Goal: Information Seeking & Learning: Learn about a topic

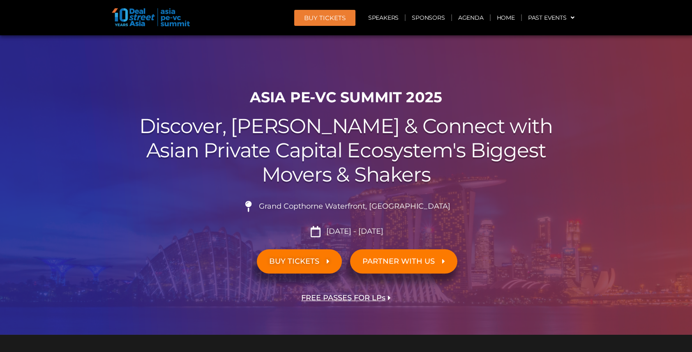
click at [473, 18] on link "Agenda" at bounding box center [471, 17] width 38 height 19
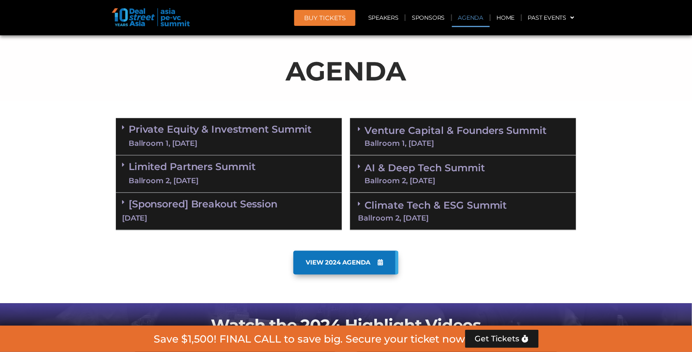
scroll to position [426, 0]
click at [215, 139] on div "Ballroom 1, 10 Sept" at bounding box center [220, 144] width 183 height 10
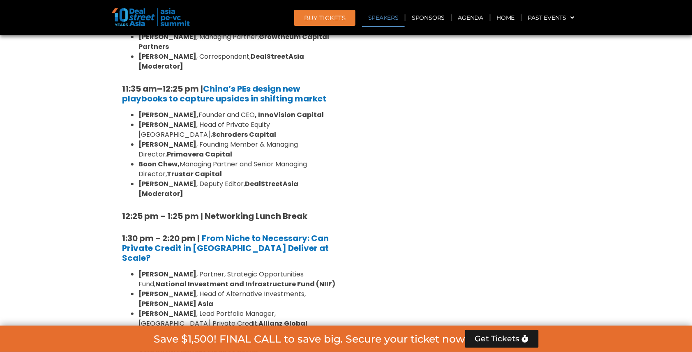
scroll to position [1093, 0]
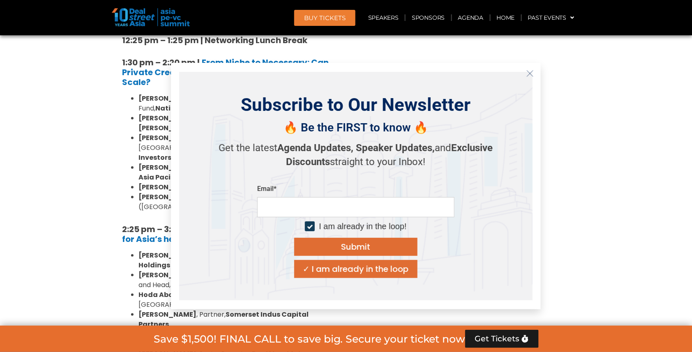
click at [533, 74] on icon "Close" at bounding box center [530, 73] width 7 height 7
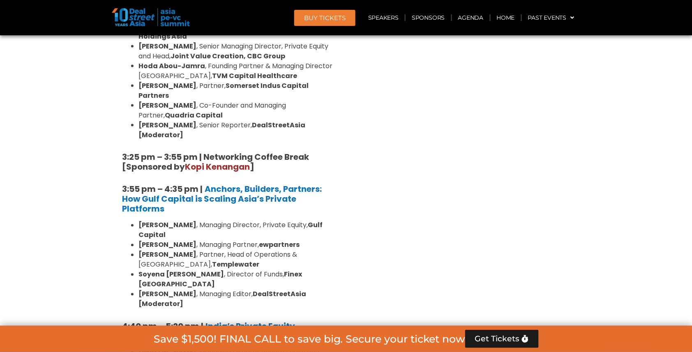
scroll to position [1323, 0]
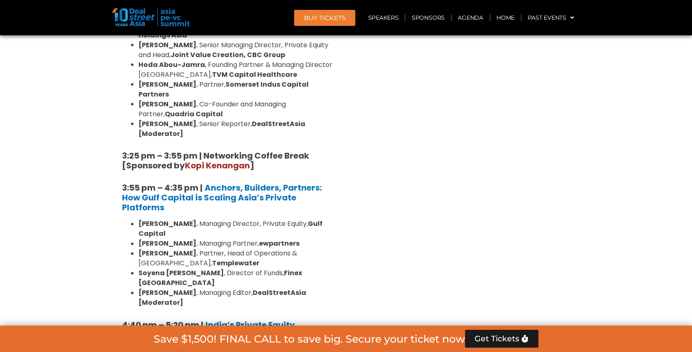
click at [283, 347] on li "Roshini Bakshi , Managing Director Private Equity and Head of Impact, Everstone…" at bounding box center [237, 357] width 197 height 20
click at [273, 320] on strong "India’s Private Equity Comeback: Exits, Evolution, and Endgames" at bounding box center [213, 330] width 182 height 21
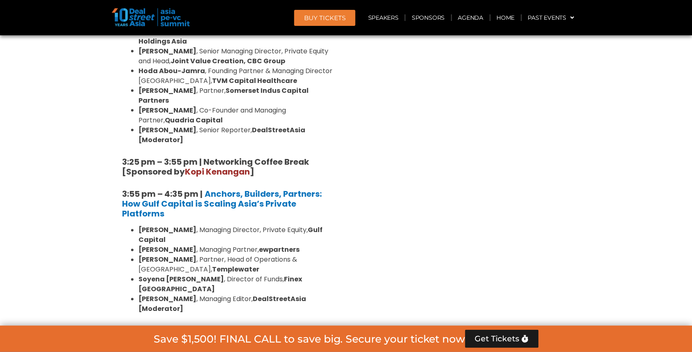
drag, startPoint x: 111, startPoint y: 172, endPoint x: 146, endPoint y: 174, distance: 34.6
drag, startPoint x: 113, startPoint y: 168, endPoint x: 402, endPoint y: 193, distance: 289.3
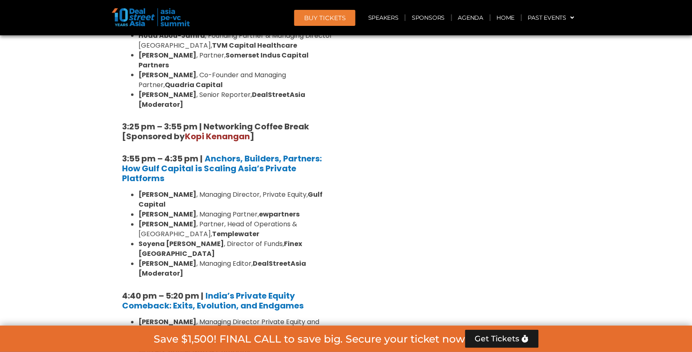
scroll to position [1350, 0]
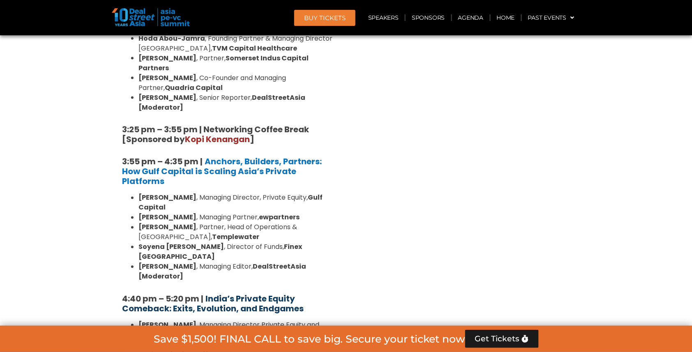
click at [280, 294] on strong "India’s Private Equity Comeback: Exits, Evolution, and Endgames" at bounding box center [213, 304] width 182 height 21
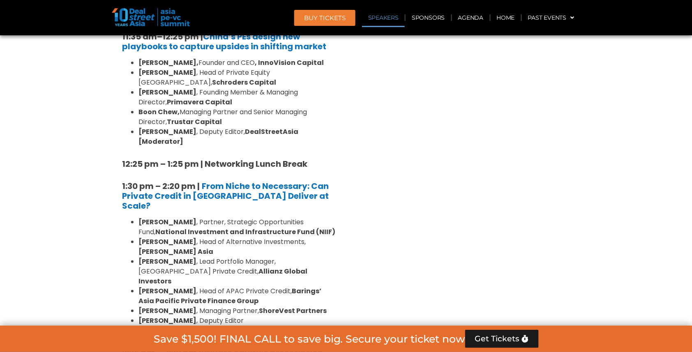
scroll to position [909, 0]
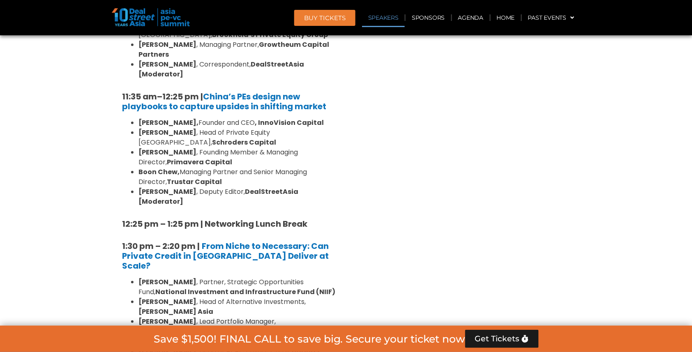
click at [387, 17] on link "Speakers" at bounding box center [383, 17] width 43 height 19
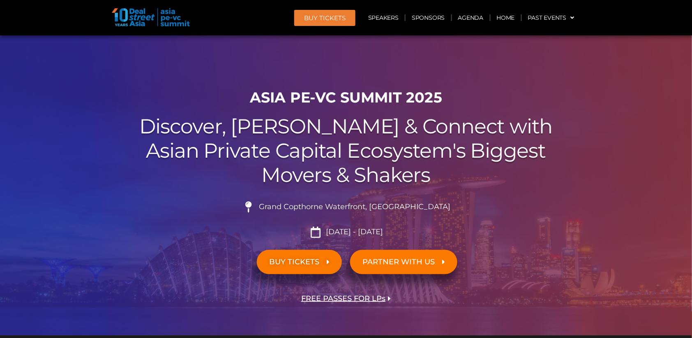
scroll to position [2914, 0]
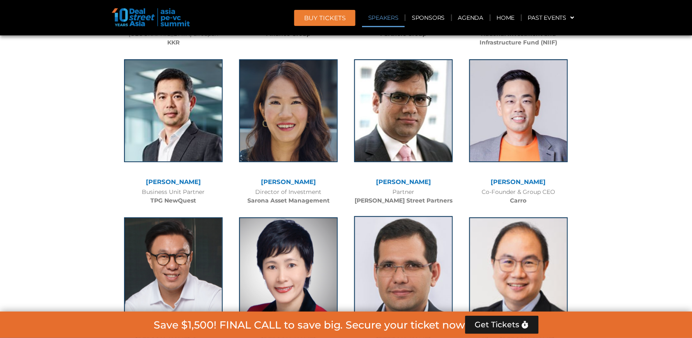
click at [406, 216] on img at bounding box center [403, 267] width 99 height 103
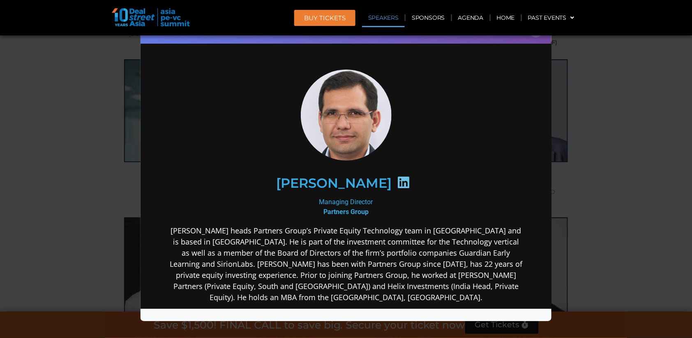
scroll to position [0, 0]
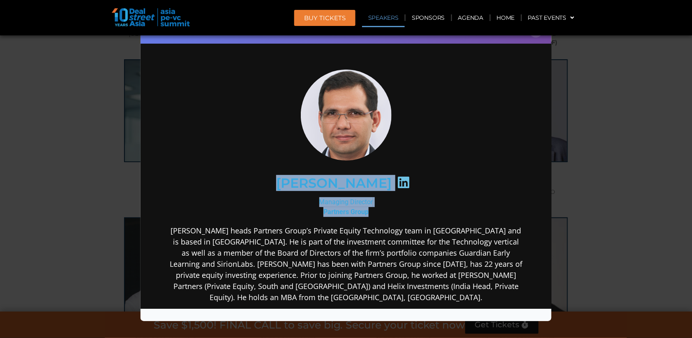
drag, startPoint x: 293, startPoint y: 182, endPoint x: 385, endPoint y: 210, distance: 96.3
click at [385, 210] on div "Cyrus Driver Managing Director Partners Group Cyrus Driver heads Partners Group…" at bounding box center [345, 250] width 355 height 363
copy div "Cyrus Driver Managing Director Partners Group"
click at [618, 68] on div "Speaker Profile ×" at bounding box center [346, 169] width 692 height 338
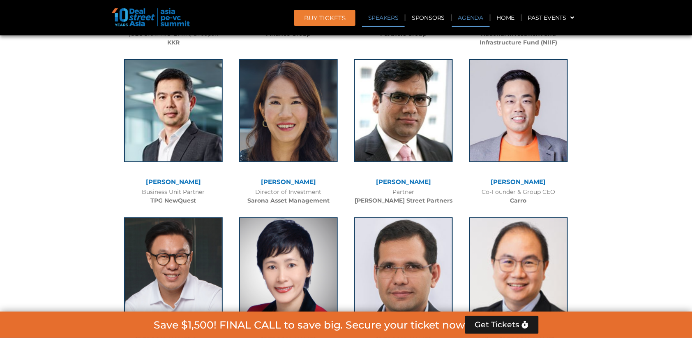
click at [468, 16] on link "Agenda" at bounding box center [471, 17] width 38 height 19
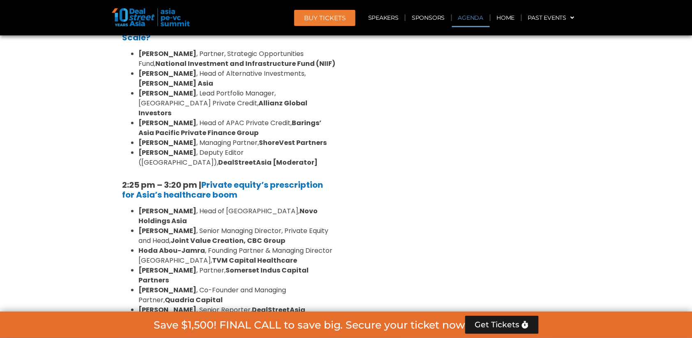
scroll to position [426, 0]
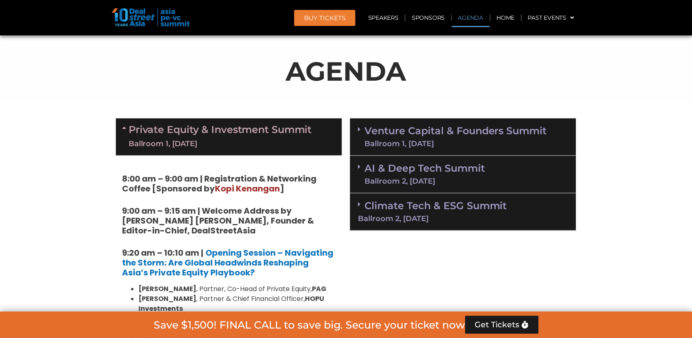
click at [422, 140] on div "Ballroom 1, [DATE]" at bounding box center [456, 143] width 183 height 7
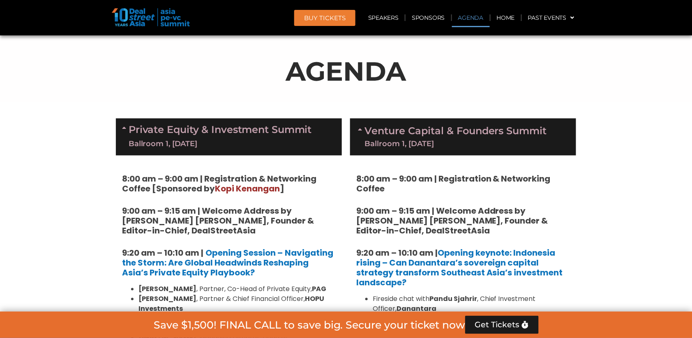
scroll to position [1237, 0]
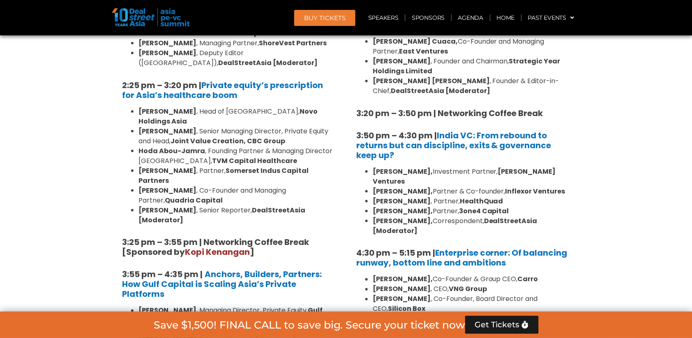
click at [468, 216] on li "Vibhuti Sharma, Correspondent, DealStreetAsia [Moderator]" at bounding box center [471, 226] width 197 height 20
drag, startPoint x: 374, startPoint y: 169, endPoint x: 445, endPoint y: 176, distance: 71.0
click at [445, 216] on li "Vibhuti Sharma, Correspondent, DealStreetAsia [Moderator]" at bounding box center [471, 226] width 197 height 20
copy li "Vibhuti Sharma, Correspondent, DealStreetAsia [Moderator]"
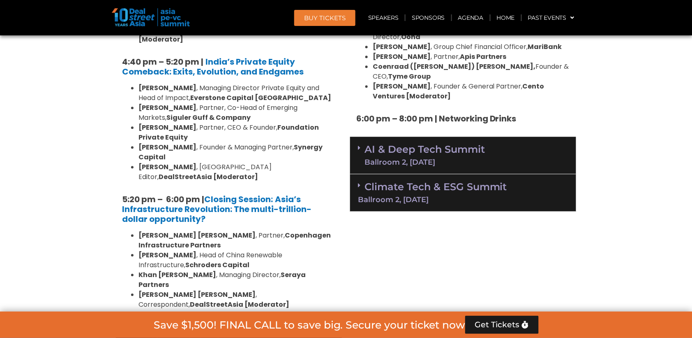
scroll to position [1568, 0]
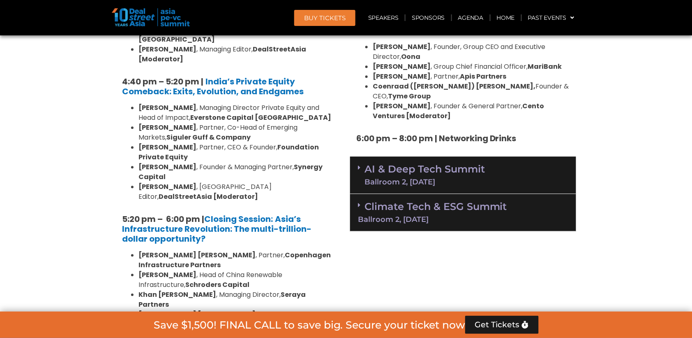
click at [421, 164] on link "AI & Deep Tech Summit Ballroom 2, 11 Sept" at bounding box center [425, 174] width 120 height 21
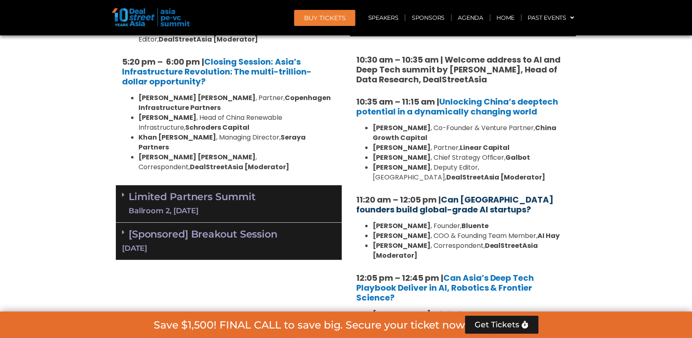
scroll to position [1773, 0]
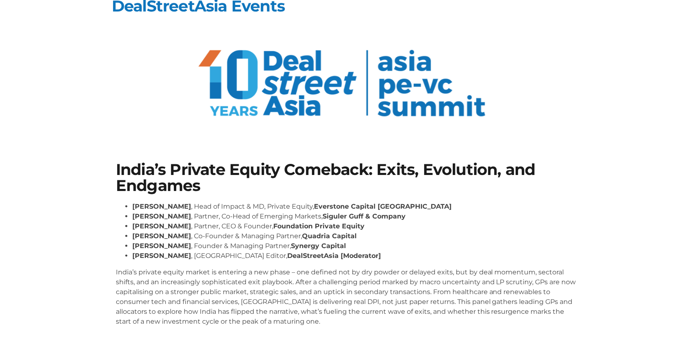
scroll to position [12, 0]
click at [196, 205] on li "Roshini Bakshi , Head of Impact & MD, Private Equity, Everstone Capital Asia" at bounding box center [354, 207] width 444 height 10
click at [191, 214] on strong "[PERSON_NAME]" at bounding box center [161, 217] width 59 height 8
click at [193, 227] on li "Jason Sambanju , Partner, CEO & Founder, Foundation Private Equity" at bounding box center [354, 227] width 444 height 10
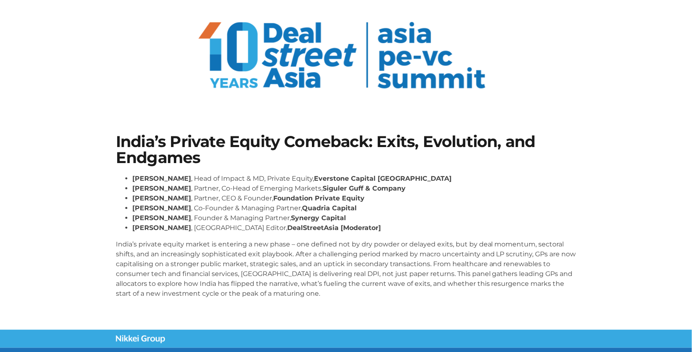
scroll to position [42, 0]
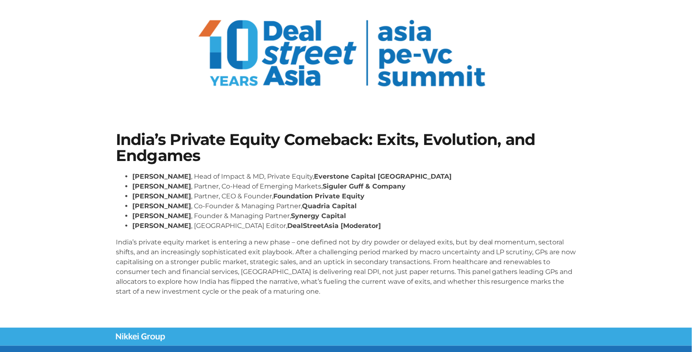
click at [472, 193] on li "Jason Sambanju , Partner, CEO & Founder, Foundation Private Equity" at bounding box center [354, 197] width 444 height 10
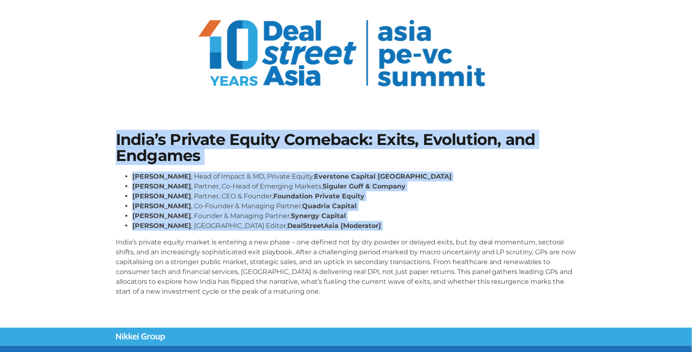
drag, startPoint x: 114, startPoint y: 138, endPoint x: 358, endPoint y: 229, distance: 260.5
click at [358, 230] on div "India’s Private Equity Comeback: Exits, Evolution, and Endgames Roshini Bakshi …" at bounding box center [346, 218] width 469 height 180
copy div "India’s Private Equity Comeback: Exits, Evolution, and Endgames Roshini Bakshi …"
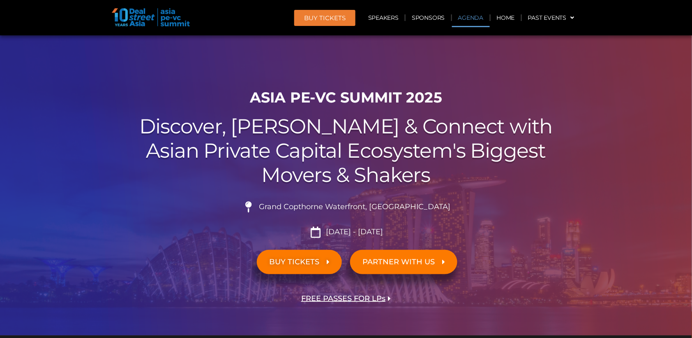
click at [478, 18] on link "Agenda" at bounding box center [471, 17] width 38 height 19
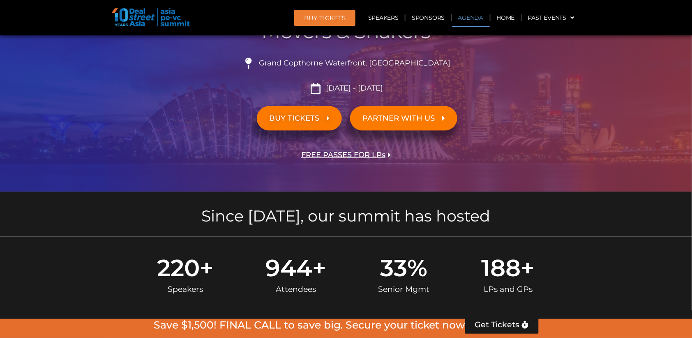
scroll to position [426, 0]
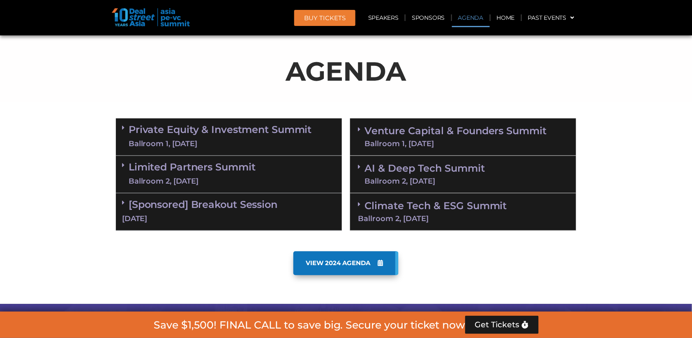
click at [468, 166] on link "AI & Deep Tech Summit Ballroom 2, 11 Sept" at bounding box center [425, 174] width 120 height 21
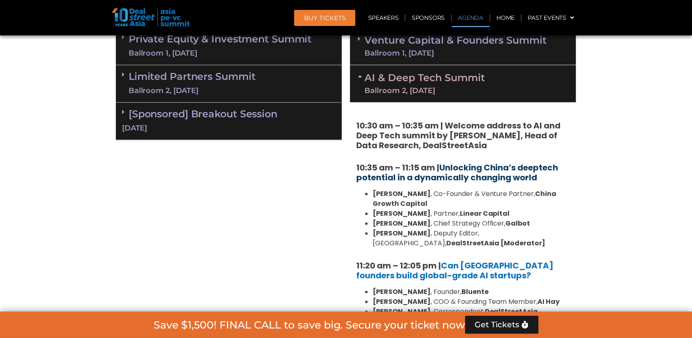
scroll to position [516, 0]
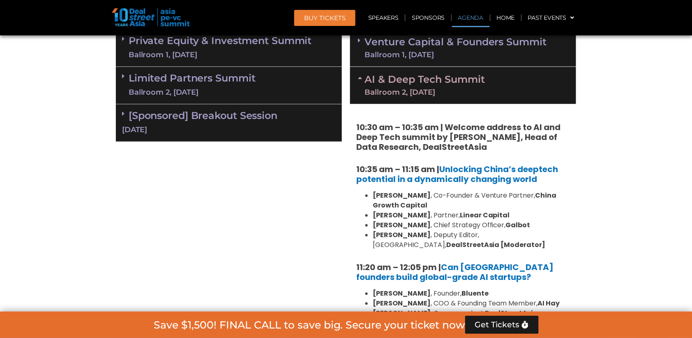
click at [237, 78] on link "Limited Partners [GEOGRAPHIC_DATA] 2, [DATE]" at bounding box center [192, 85] width 127 height 25
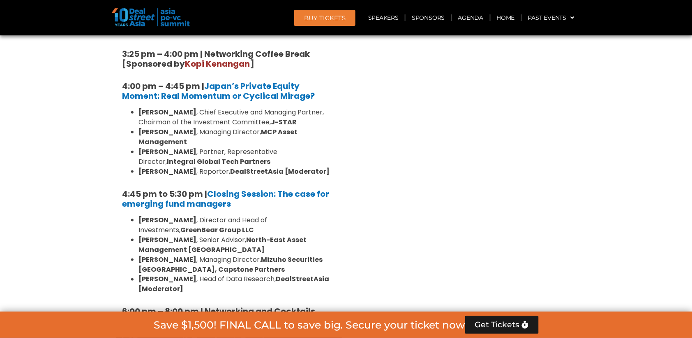
scroll to position [1230, 0]
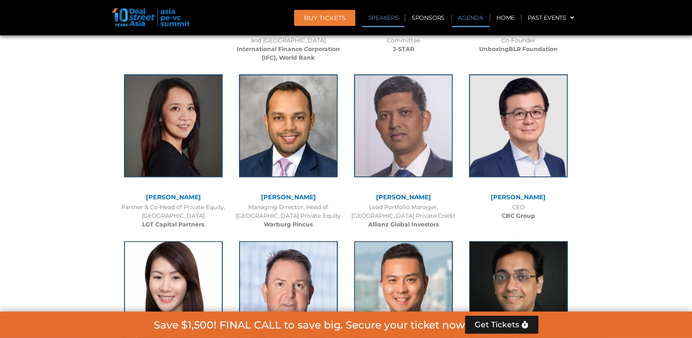
click at [471, 18] on link "Agenda" at bounding box center [471, 17] width 38 height 19
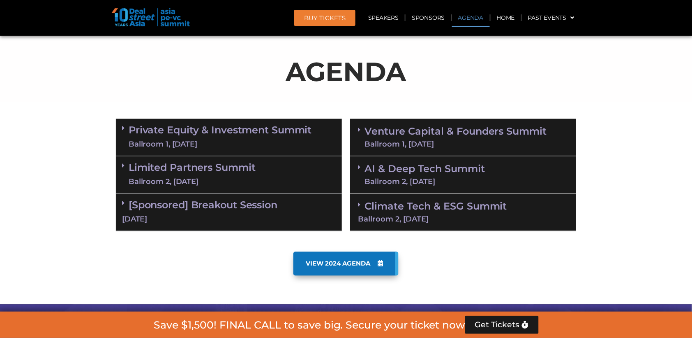
scroll to position [465, 0]
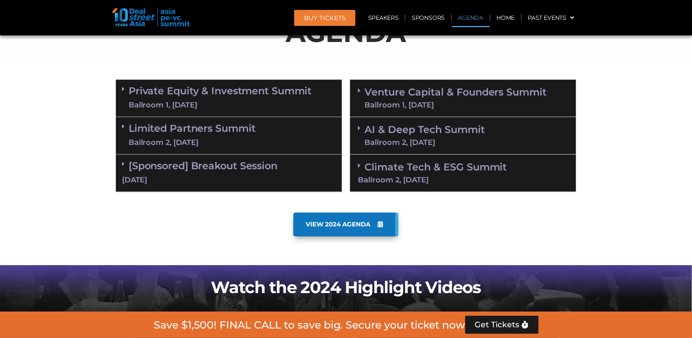
click at [192, 138] on div "Ballroom 2, [DATE]" at bounding box center [192, 143] width 127 height 10
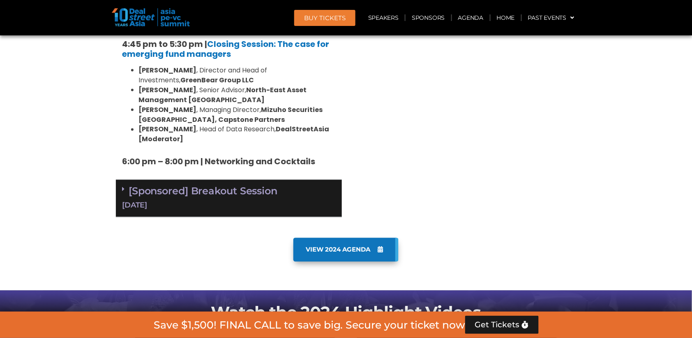
scroll to position [1163, 0]
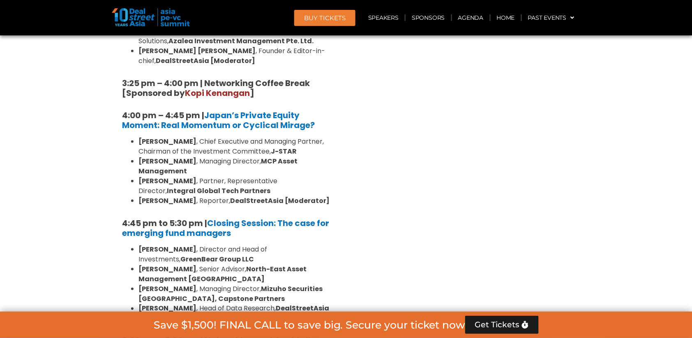
click at [192, 244] on li "[PERSON_NAME] , Director and Head of Investments, GreenBear Group LLC" at bounding box center [237, 254] width 197 height 20
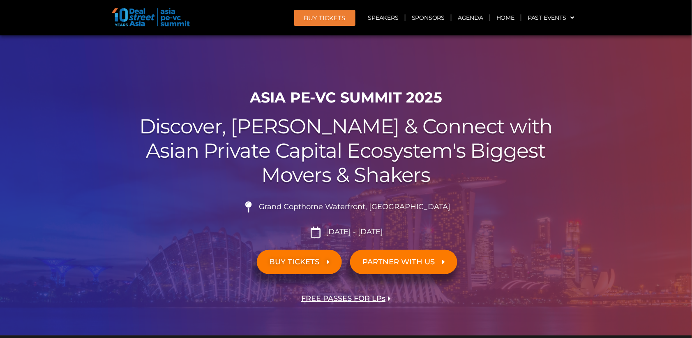
scroll to position [0, 0]
click at [396, 18] on link "Speakers" at bounding box center [383, 17] width 43 height 19
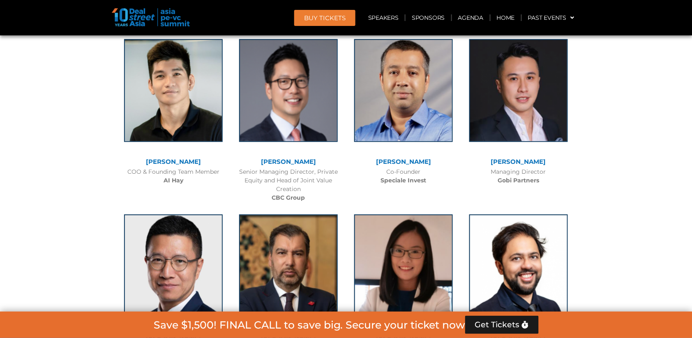
scroll to position [6019, 0]
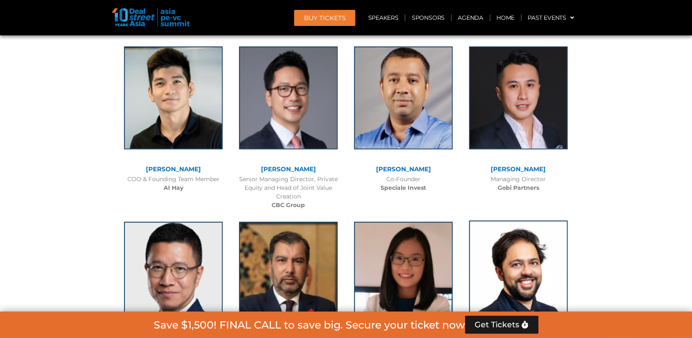
click at [530, 220] on img at bounding box center [519, 271] width 99 height 103
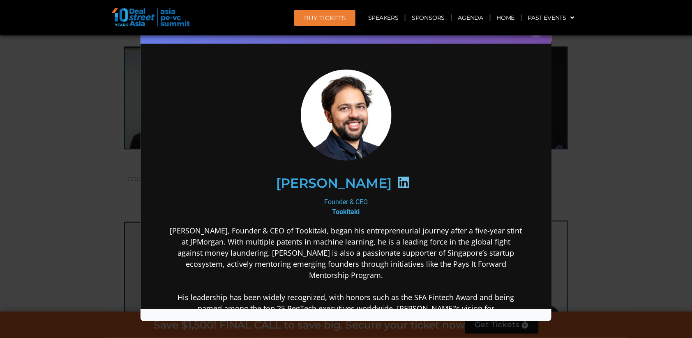
scroll to position [0, 0]
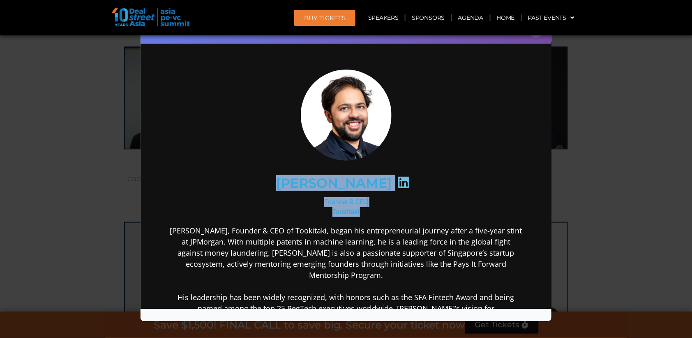
drag, startPoint x: 267, startPoint y: 181, endPoint x: 371, endPoint y: 207, distance: 107.2
click at [371, 207] on div "[PERSON_NAME] Founder & CEO Tookitaki [PERSON_NAME], Founder & CEO of Tookitaki…" at bounding box center [345, 261] width 355 height 385
copy div "[PERSON_NAME] Founder & CEO Tookitaki"
click at [468, 19] on link "Agenda" at bounding box center [471, 17] width 38 height 19
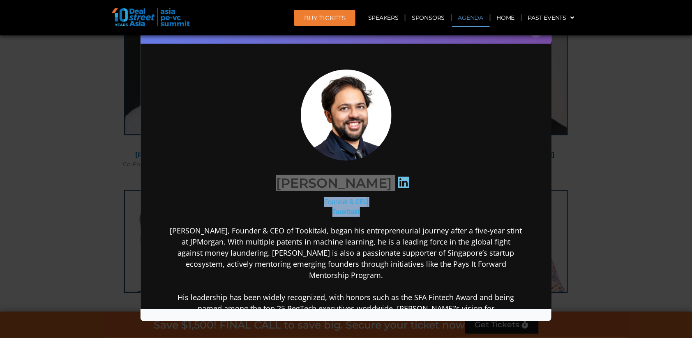
scroll to position [426, 0]
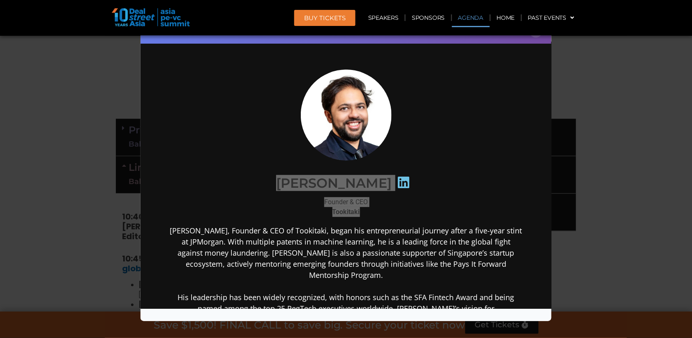
click at [628, 73] on div "Speaker Profile ×" at bounding box center [346, 169] width 692 height 338
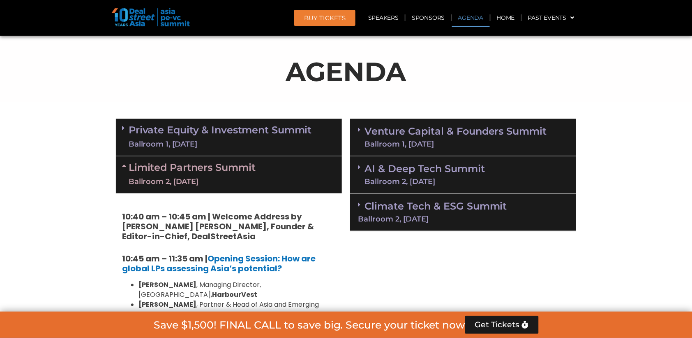
click at [205, 169] on link "Limited Partners [GEOGRAPHIC_DATA] 2, [DATE]" at bounding box center [192, 174] width 127 height 25
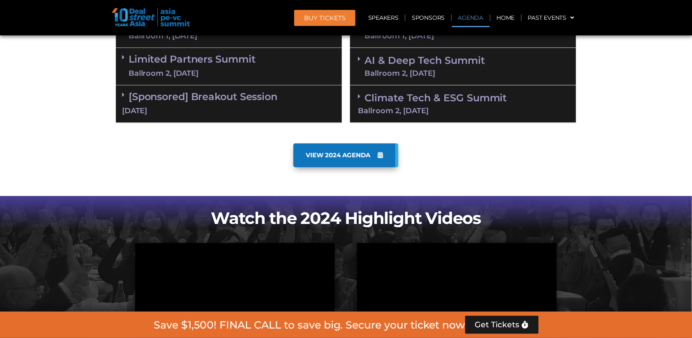
scroll to position [529, 0]
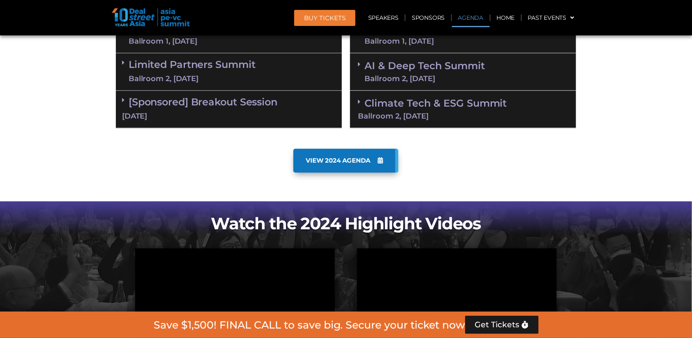
click at [203, 74] on div "Ballroom 2, [DATE]" at bounding box center [192, 79] width 127 height 10
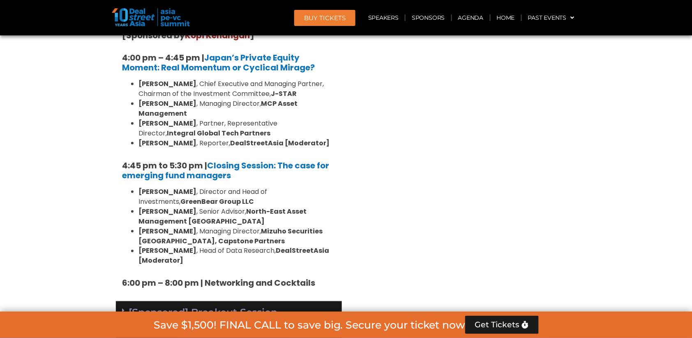
scroll to position [1197, 0]
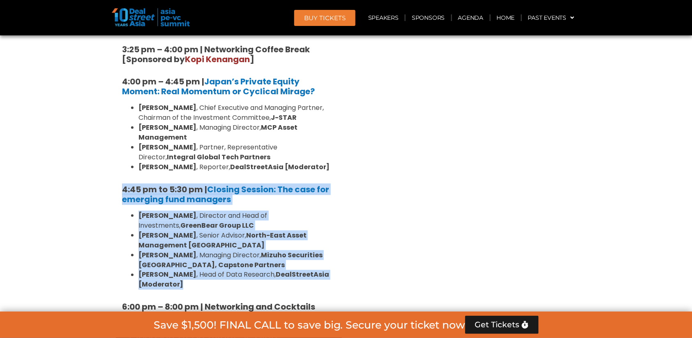
drag, startPoint x: 116, startPoint y: 114, endPoint x: 228, endPoint y: 212, distance: 148.9
copy div "4:45 pm to 5:30 pm | Closing Session: The case for emerging fund managers [PERS…"
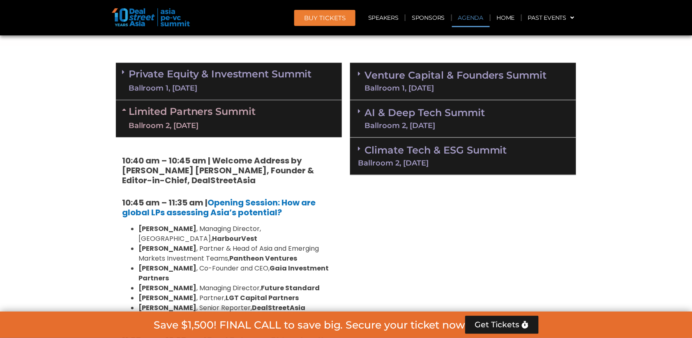
scroll to position [494, 0]
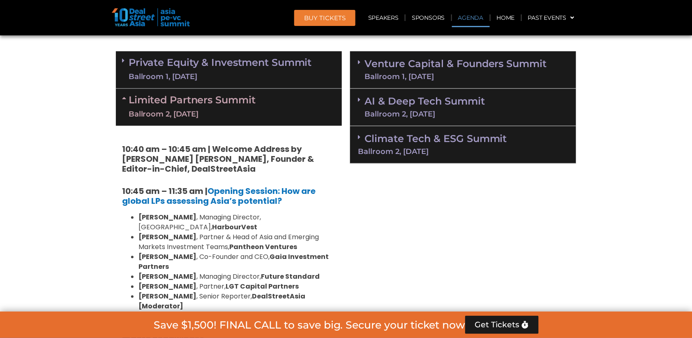
click at [256, 65] on link "Private Equity & Investment Summit Ballroom 1, [DATE]" at bounding box center [220, 69] width 183 height 25
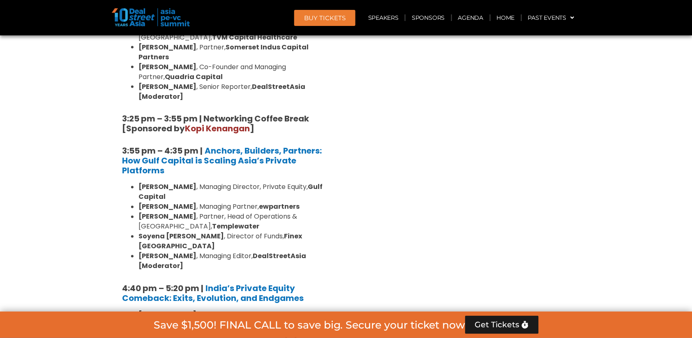
scroll to position [1362, 0]
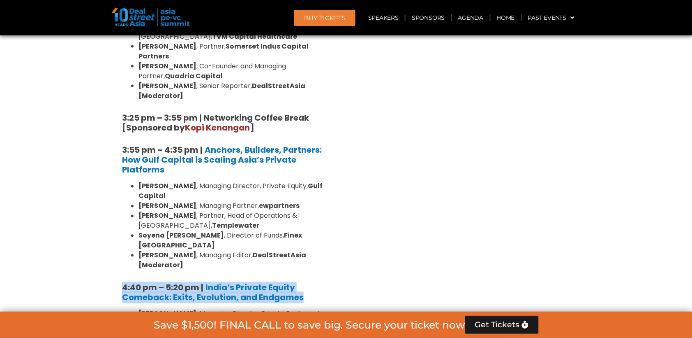
drag, startPoint x: 112, startPoint y: 130, endPoint x: 312, endPoint y: 148, distance: 201.1
copy h5 "4:40 pm – 5:20 pm | India’s Private Equity Comeback: Exits, Evolution, and Endg…"
click at [280, 282] on strong "India’s Private Equity Comeback: Exits, Evolution, and Endgames" at bounding box center [213, 292] width 182 height 21
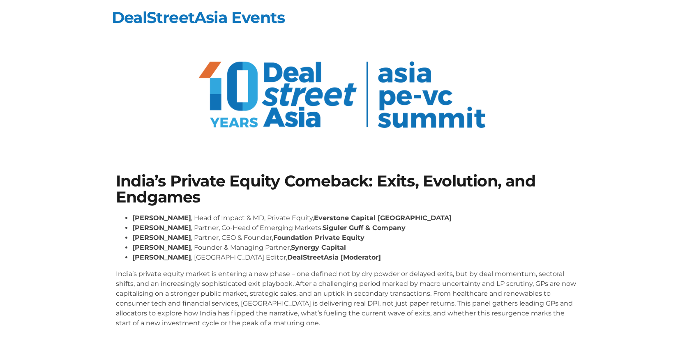
scroll to position [44, 0]
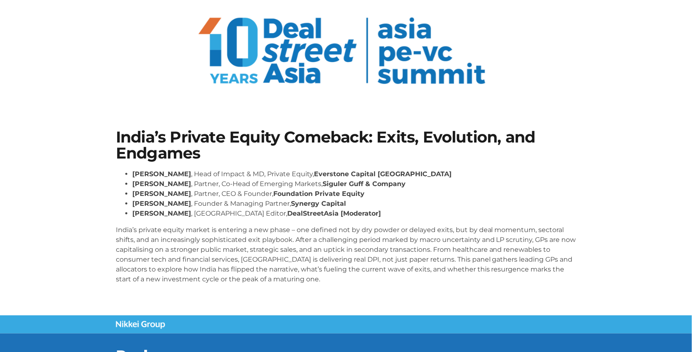
click at [116, 229] on div "India’s Private Equity Comeback: Exits, Evolution, and Endgames [PERSON_NAME] ,…" at bounding box center [346, 210] width 469 height 170
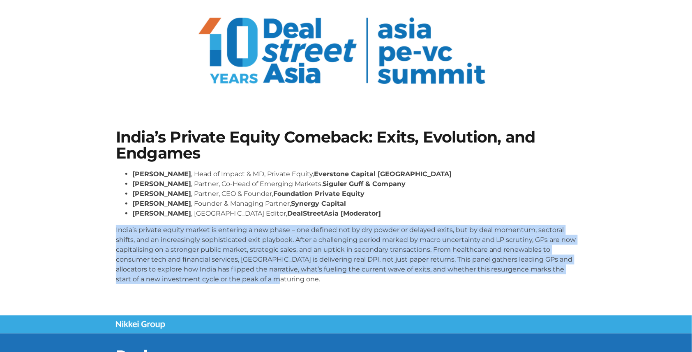
drag, startPoint x: 116, startPoint y: 229, endPoint x: 283, endPoint y: 287, distance: 176.5
click at [283, 287] on div "[PERSON_NAME] , Head of Impact & MD, Private Equity, Everstone Capital [GEOGRAP…" at bounding box center [346, 230] width 461 height 122
copy p "India’s private equity market is entering a new phase – one defined not by dry …"
